Goal: Task Accomplishment & Management: Manage account settings

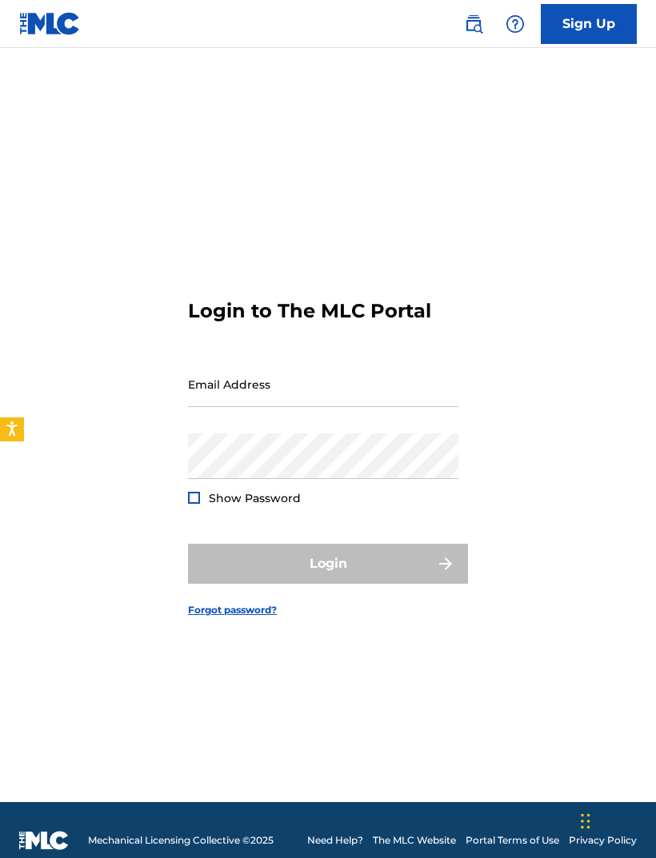
click at [417, 407] on input "Email Address" at bounding box center [323, 384] width 270 height 46
type input "[EMAIL_ADDRESS][DOMAIN_NAME]"
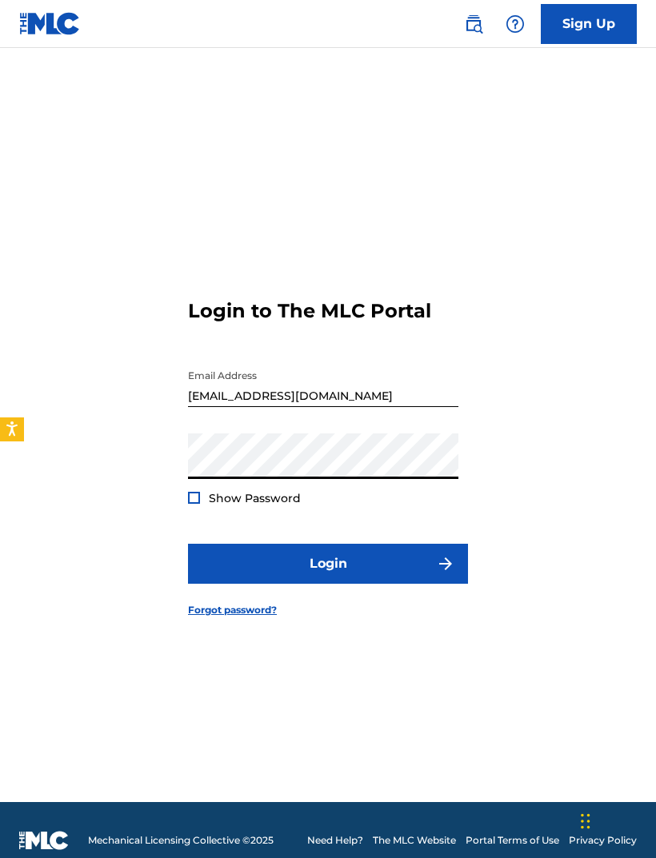
click at [455, 562] on form "Login to The MLC Portal Email Address [EMAIL_ADDRESS][DOMAIN_NAME] Password Sho…" at bounding box center [328, 445] width 280 height 714
click at [442, 576] on button "Login" at bounding box center [328, 564] width 280 height 40
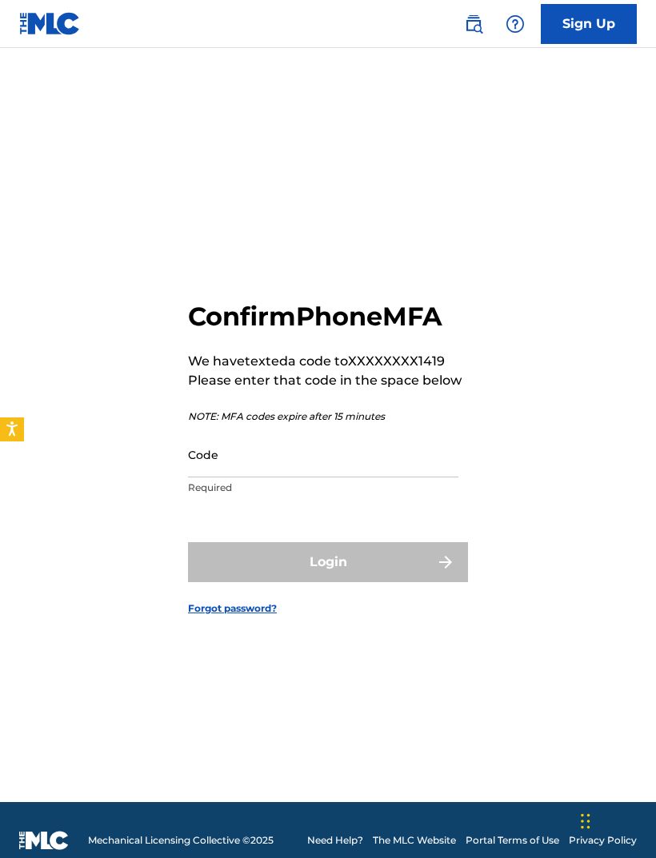
click at [421, 477] on input "Code" at bounding box center [323, 455] width 270 height 46
click at [428, 477] on input "Code" at bounding box center [323, 455] width 270 height 46
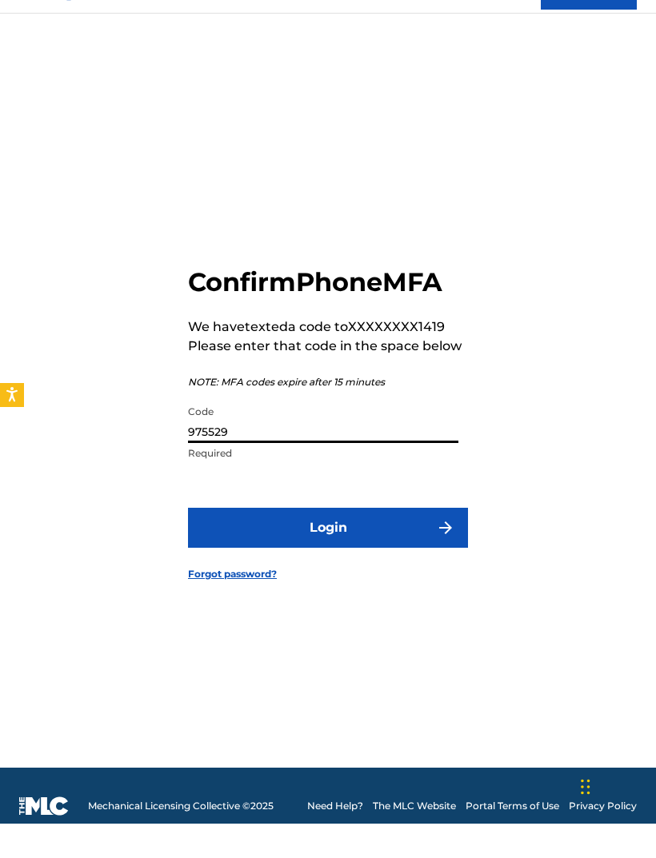
type input "975529"
click at [405, 545] on button "Login" at bounding box center [328, 562] width 280 height 40
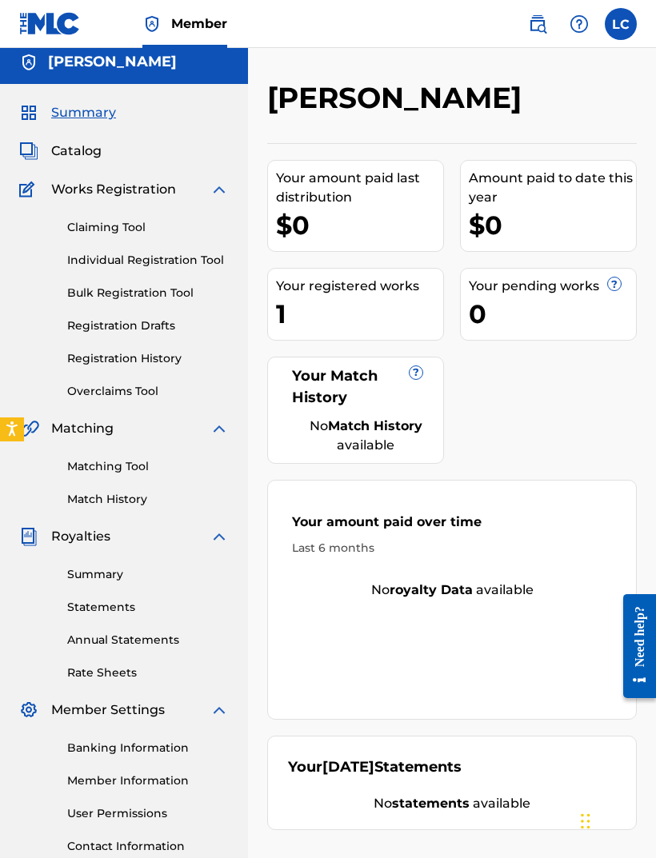
scroll to position [10, 0]
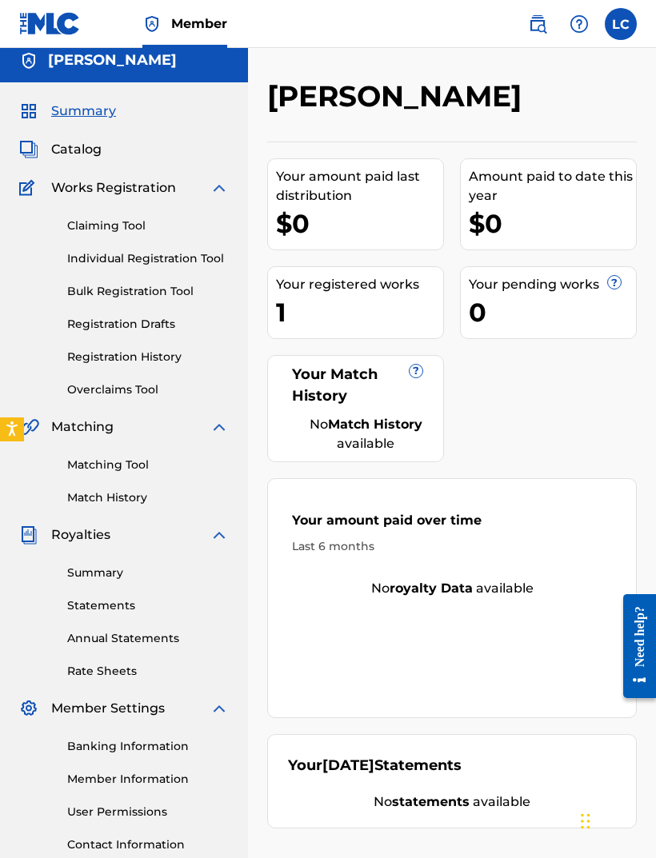
click at [189, 251] on link "Individual Registration Tool" at bounding box center [147, 258] width 161 height 17
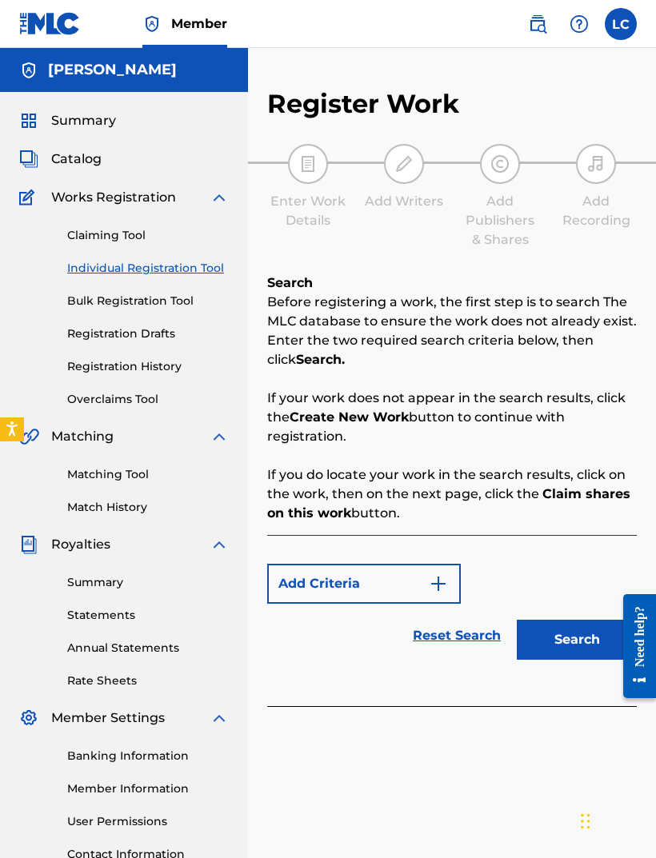
click at [164, 193] on span "Works Registration" at bounding box center [113, 197] width 125 height 19
click at [170, 169] on div "Summary Catalog Works Registration Claiming Tool Individual Registration Tool B…" at bounding box center [124, 503] width 248 height 823
click at [101, 162] on span "Catalog" at bounding box center [76, 159] width 50 height 19
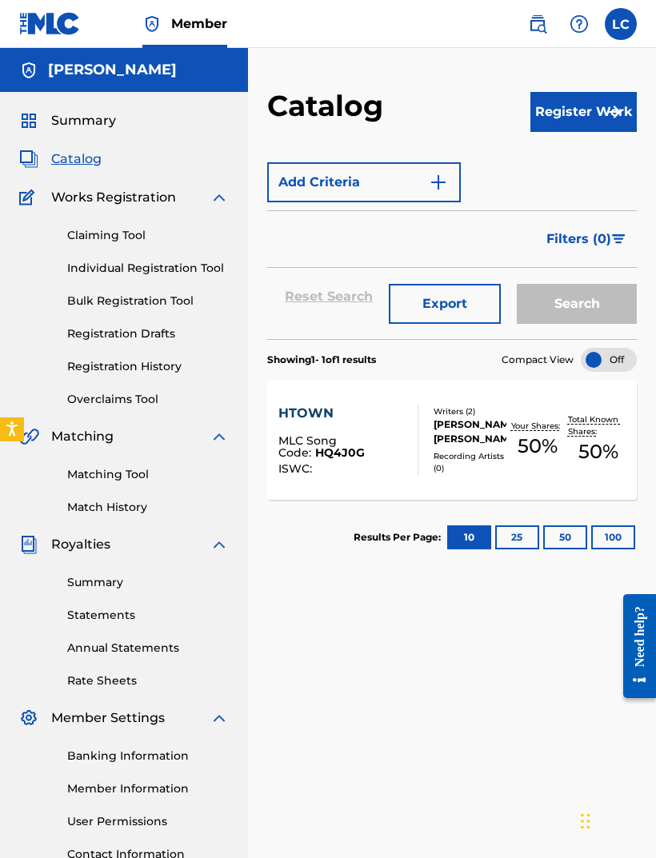
click at [536, 460] on div "Your Shares: 50 %" at bounding box center [537, 440] width 62 height 49
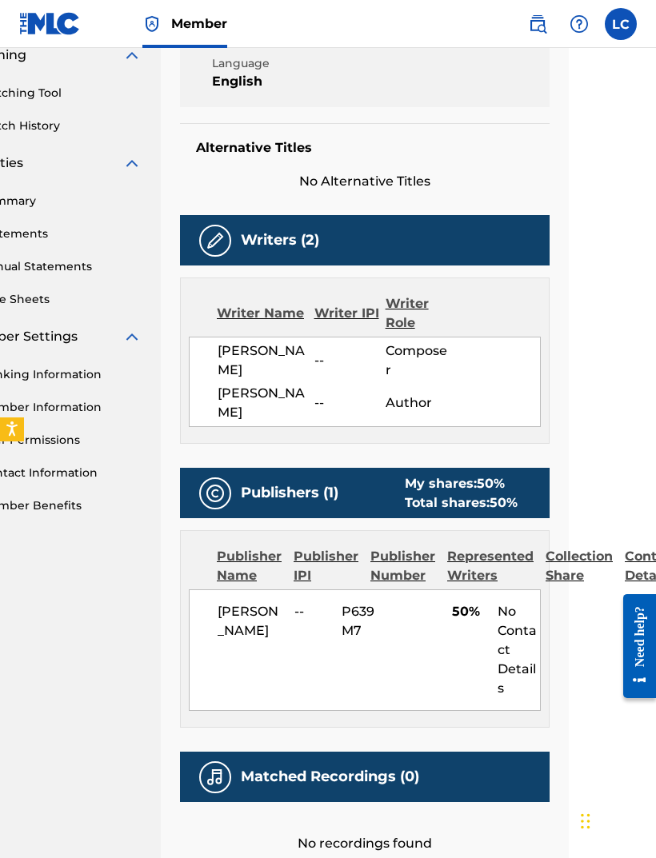
scroll to position [381, 106]
